Goal: Transaction & Acquisition: Purchase product/service

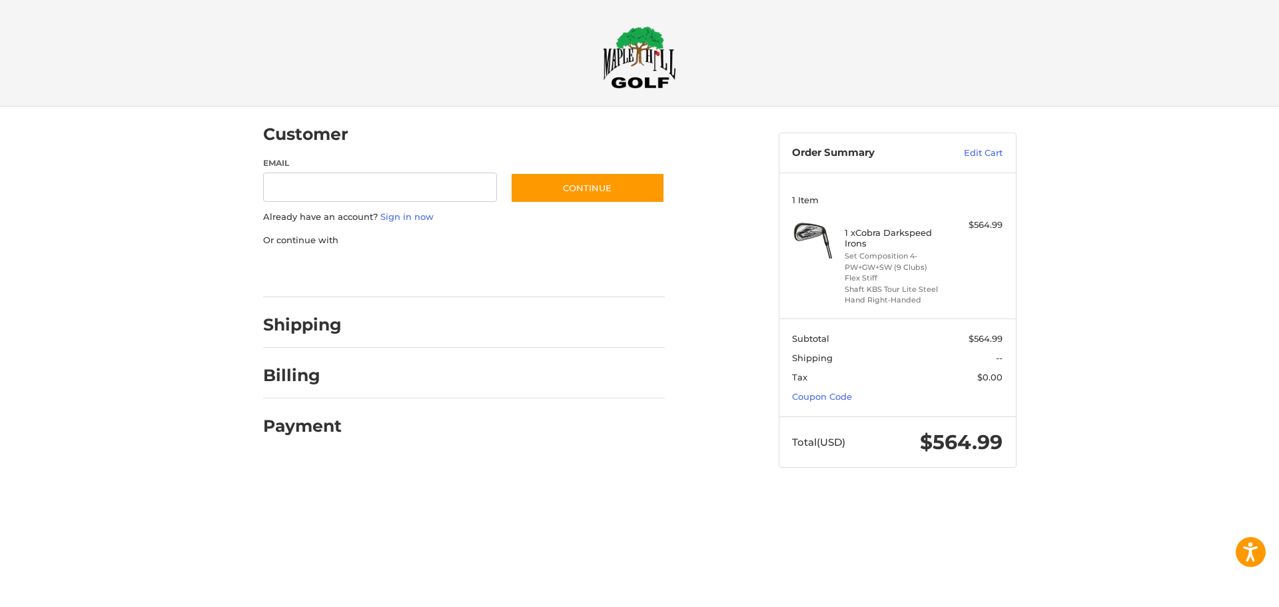
click at [332, 322] on h2 "Shipping" at bounding box center [302, 324] width 79 height 21
click at [223, 219] on div "Customer Guest Customer Email Subscribe to our newsletter. Continue Already hav…" at bounding box center [639, 300] width 1279 height 387
click at [169, 169] on div "Customer Guest Customer Email Subscribe to our newsletter. Continue Already hav…" at bounding box center [639, 300] width 1279 height 387
click at [140, 135] on div "Customer Guest Customer Email Subscribe to our newsletter. Continue Already hav…" at bounding box center [639, 300] width 1279 height 387
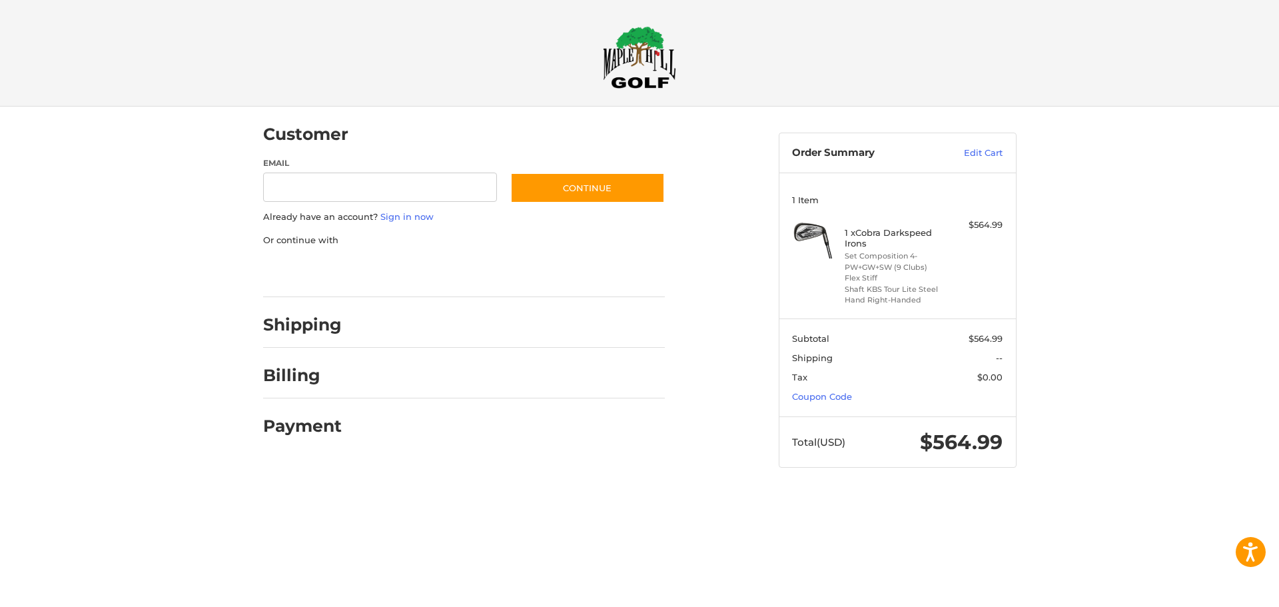
click at [140, 135] on div "Customer Guest Customer Email Subscribe to our newsletter. Continue Already hav…" at bounding box center [639, 300] width 1279 height 387
